Goal: Find specific page/section: Find specific page/section

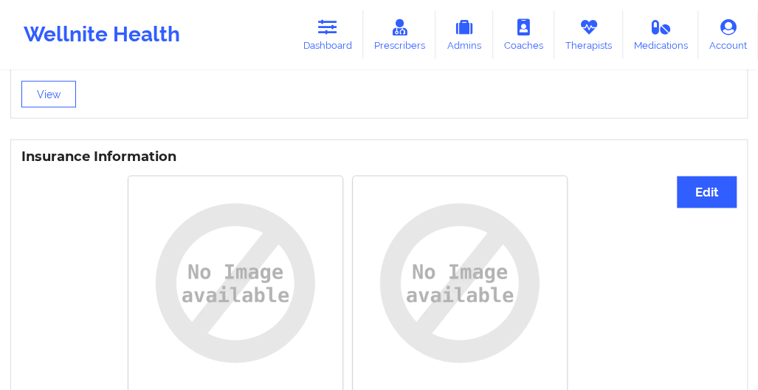
scroll to position [1042, 0]
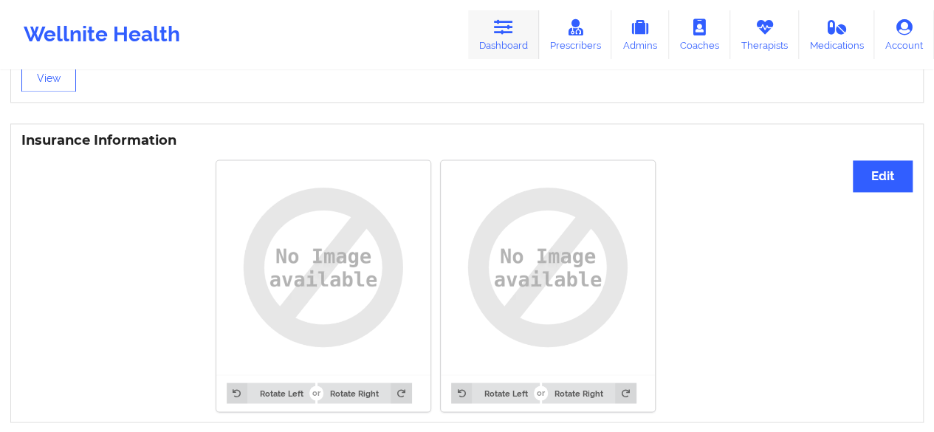
click at [498, 27] on icon at bounding box center [503, 27] width 19 height 16
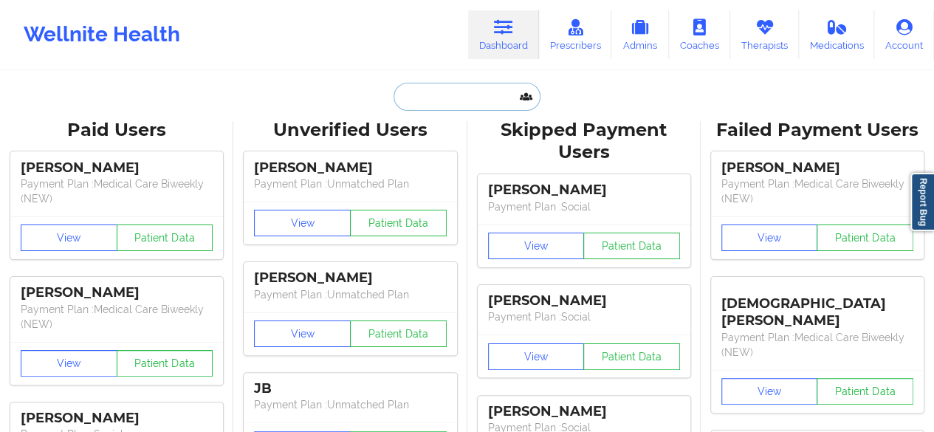
click at [492, 91] on input "text" at bounding box center [467, 97] width 146 height 28
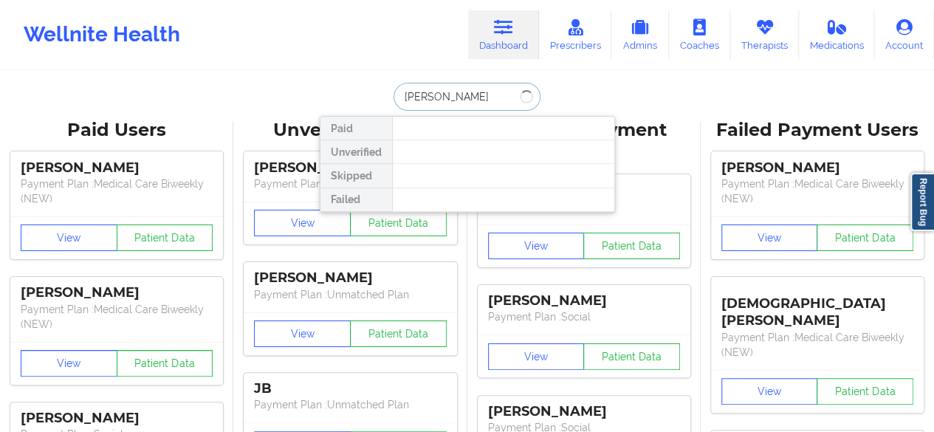
type input "ADAM J RI"
